Goal: Navigation & Orientation: Find specific page/section

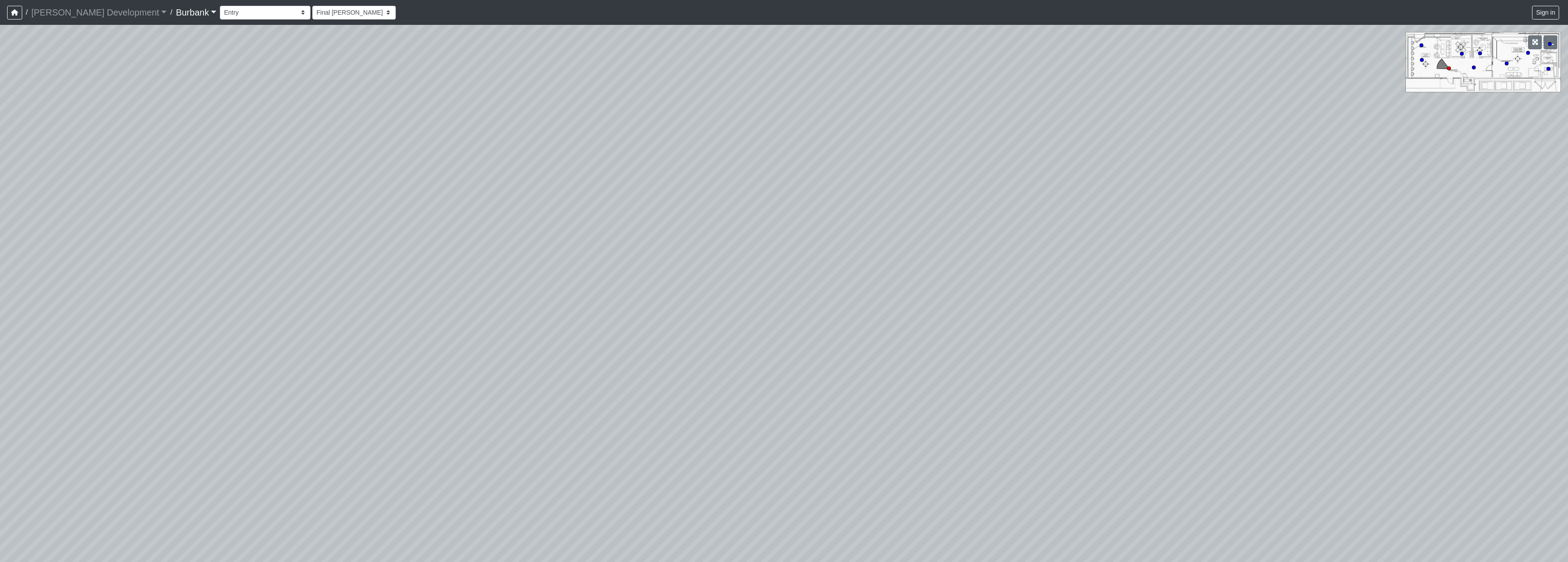
select select "966acjv8ELDNQ1d2Ue2wEy"
drag, startPoint x: 1056, startPoint y: 345, endPoint x: 599, endPoint y: 168, distance: 490.1
click at [599, 168] on div "Loading... Long Counter Loading... Pivot Door Loading... Podcast Room 1 Loading…" at bounding box center [784, 293] width 1568 height 537
drag, startPoint x: 905, startPoint y: 192, endPoint x: 0, endPoint y: 72, distance: 912.9
click at [2, 73] on div "Loading... Long Counter Loading... Pivot Door Loading... Podcast Room 1 Loading…" at bounding box center [784, 293] width 1568 height 537
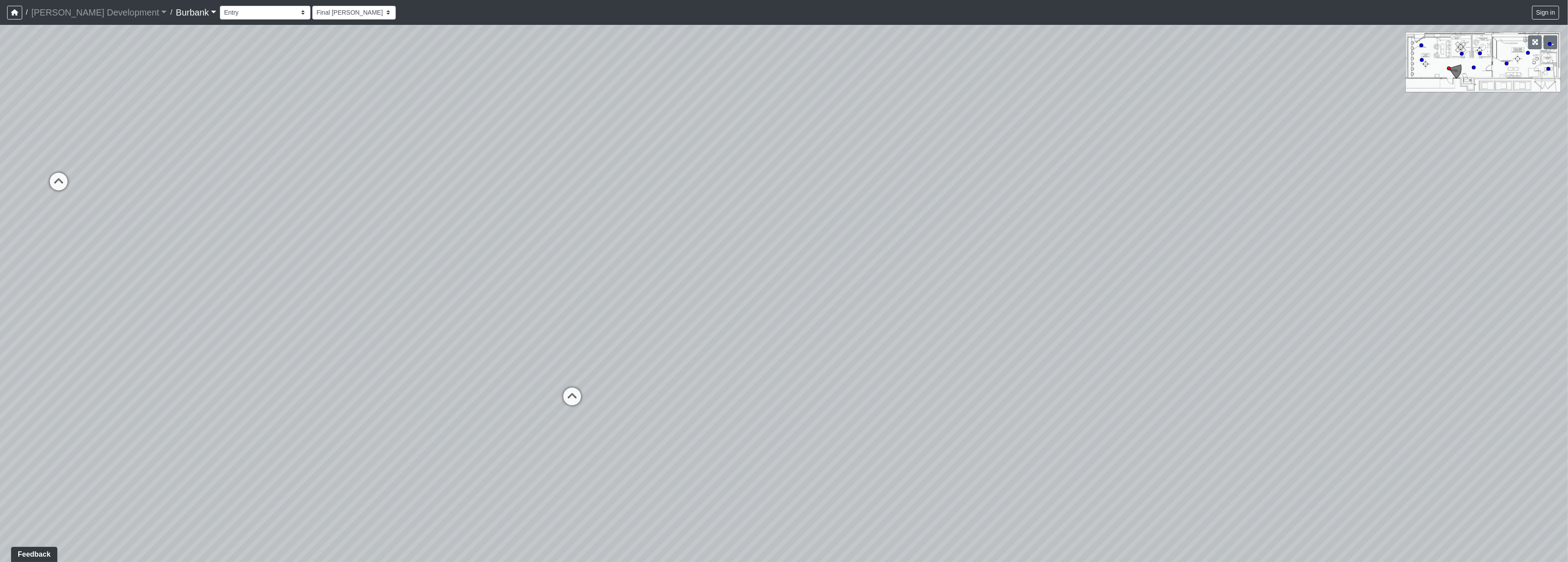
drag, startPoint x: 762, startPoint y: 176, endPoint x: 165, endPoint y: 205, distance: 597.7
click at [165, 208] on div "Loading... Long Counter Loading... Pivot Door Loading... Podcast Room 1 Loading…" at bounding box center [784, 293] width 1568 height 537
drag, startPoint x: 751, startPoint y: 203, endPoint x: 1140, endPoint y: 241, distance: 390.9
click at [1229, 247] on div "Loading... Long Counter Loading... Pivot Door Loading... Podcast Room 1 Loading…" at bounding box center [784, 293] width 1568 height 537
